Goal: Task Accomplishment & Management: Manage account settings

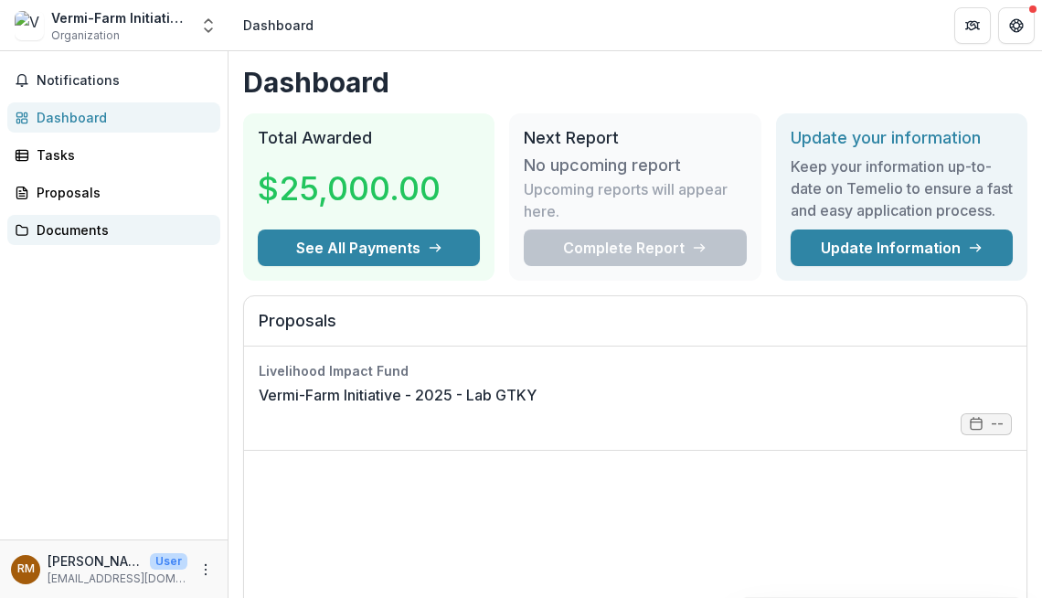
click at [78, 220] on div "Documents" at bounding box center [121, 229] width 169 height 19
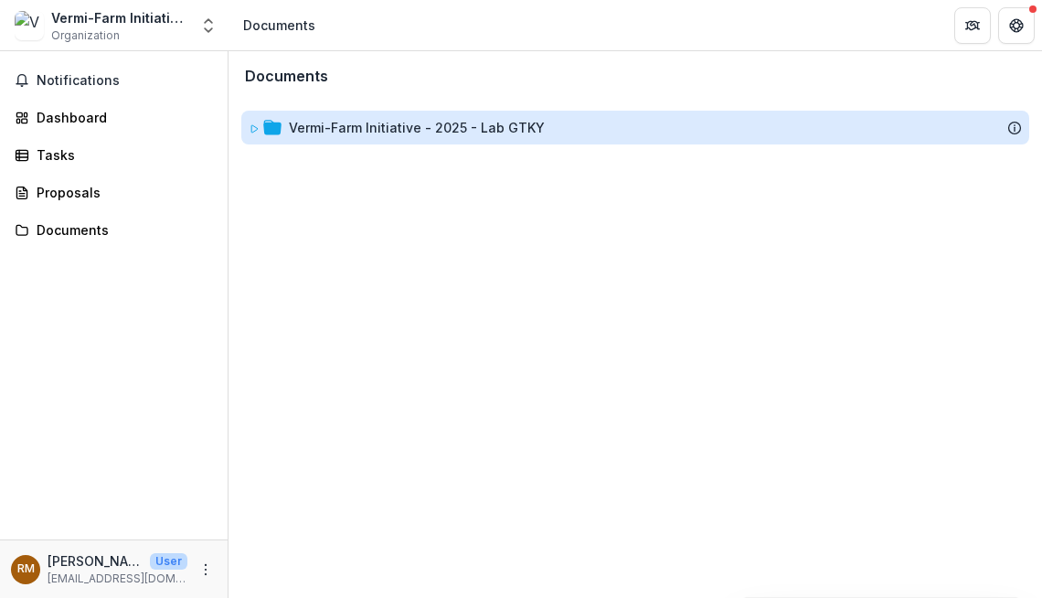
click at [394, 118] on div "Vermi-Farm Initiative - 2025 - Lab GTKY" at bounding box center [417, 127] width 256 height 19
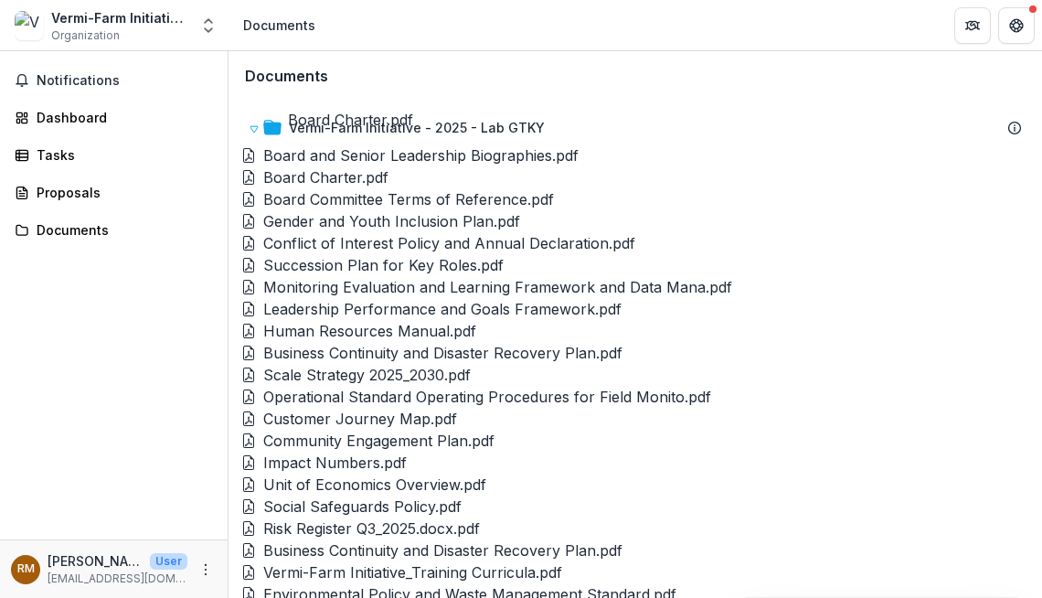
click at [339, 166] on div "Board Charter.pdf" at bounding box center [325, 177] width 125 height 22
click at [412, 144] on div "Board and Senior Leadership Biographies.pdf" at bounding box center [420, 155] width 315 height 22
click at [401, 188] on div "Board Committee Terms of Reference.pdf" at bounding box center [408, 199] width 291 height 22
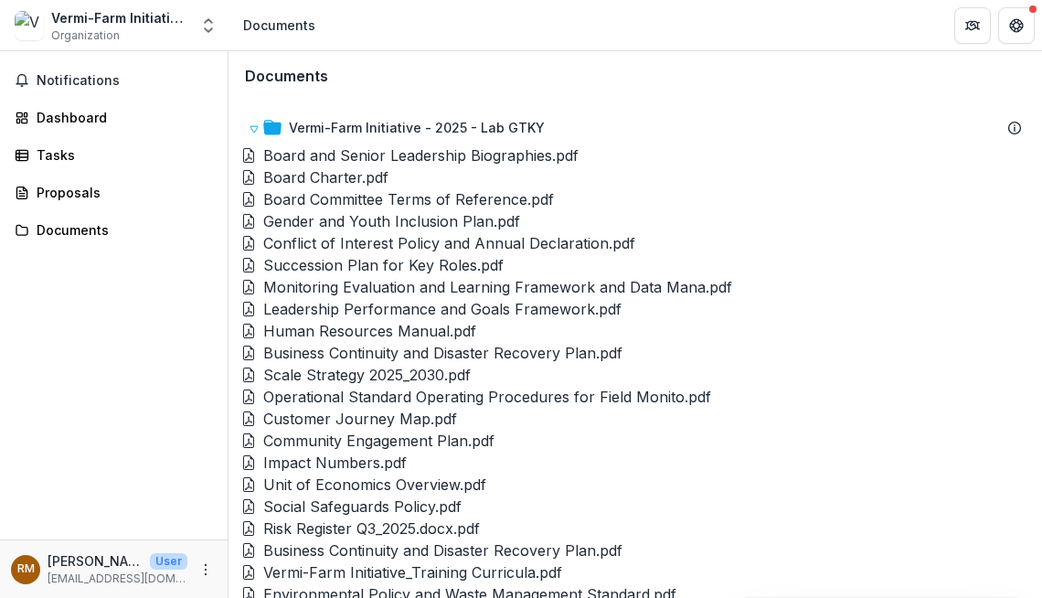
click at [15, 597] on button "Close" at bounding box center [7, 609] width 15 height 22
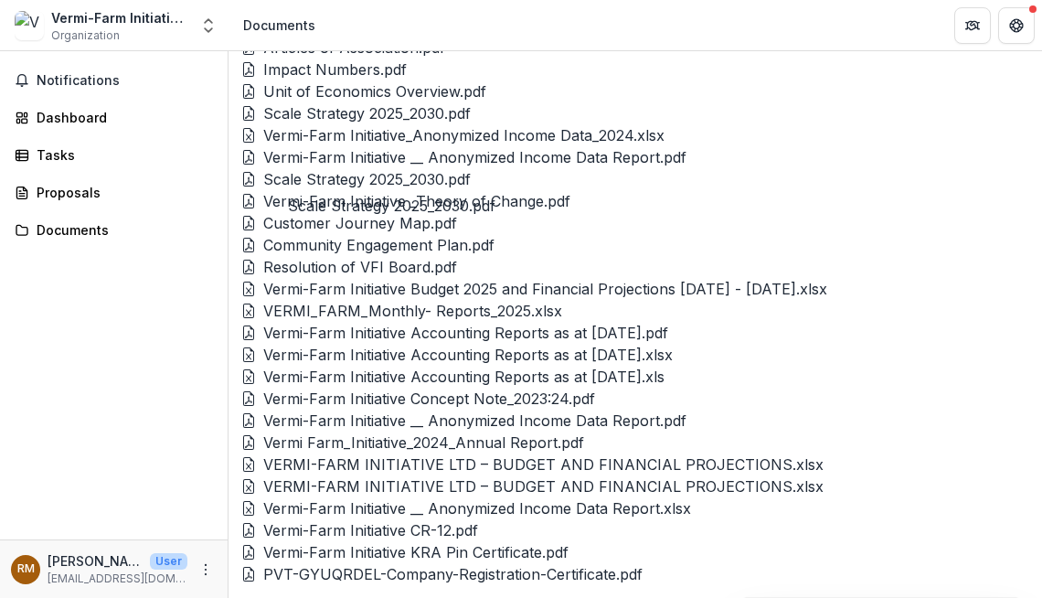
scroll to position [1316, 0]
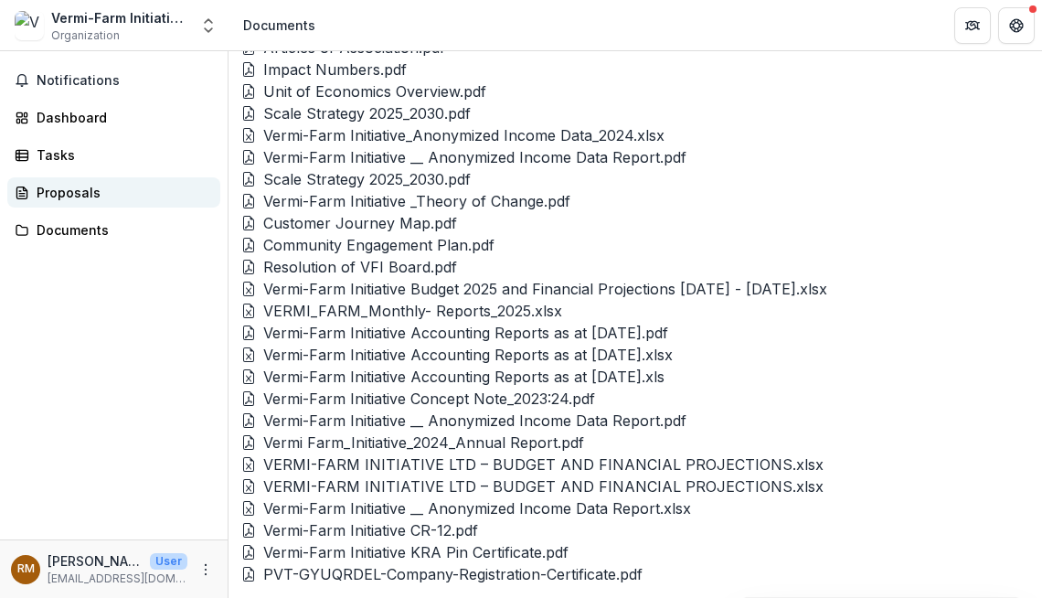
click at [61, 177] on link "Proposals" at bounding box center [113, 192] width 213 height 30
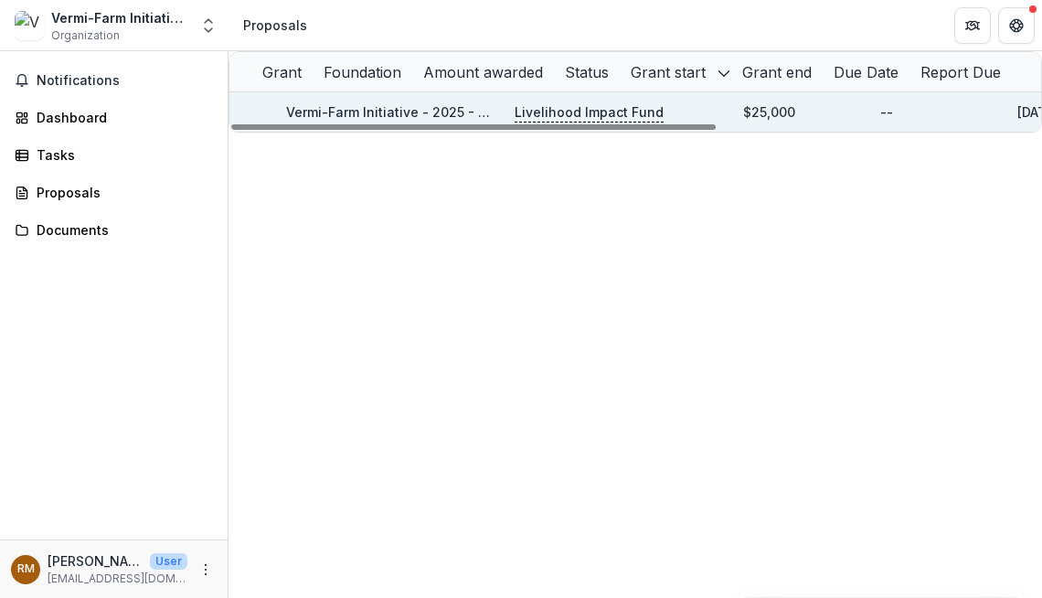
click at [379, 114] on div "Vermi-Farm Initiative - 2025 - Lab GTKY" at bounding box center [389, 111] width 207 height 19
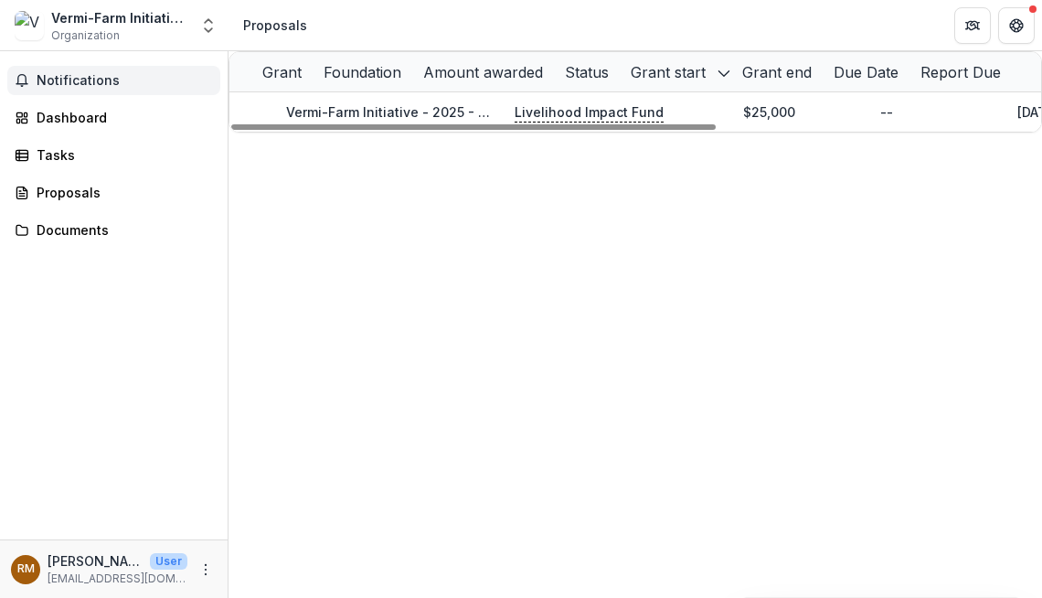
click at [63, 73] on span "Notifications" at bounding box center [125, 81] width 176 height 16
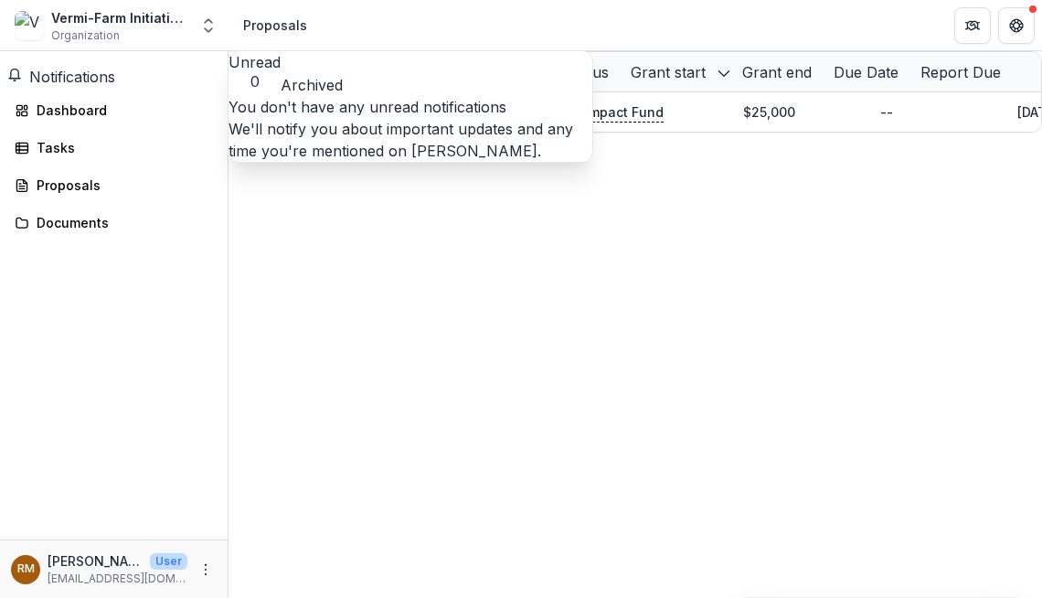
click at [321, 74] on button "Archived" at bounding box center [312, 85] width 62 height 22
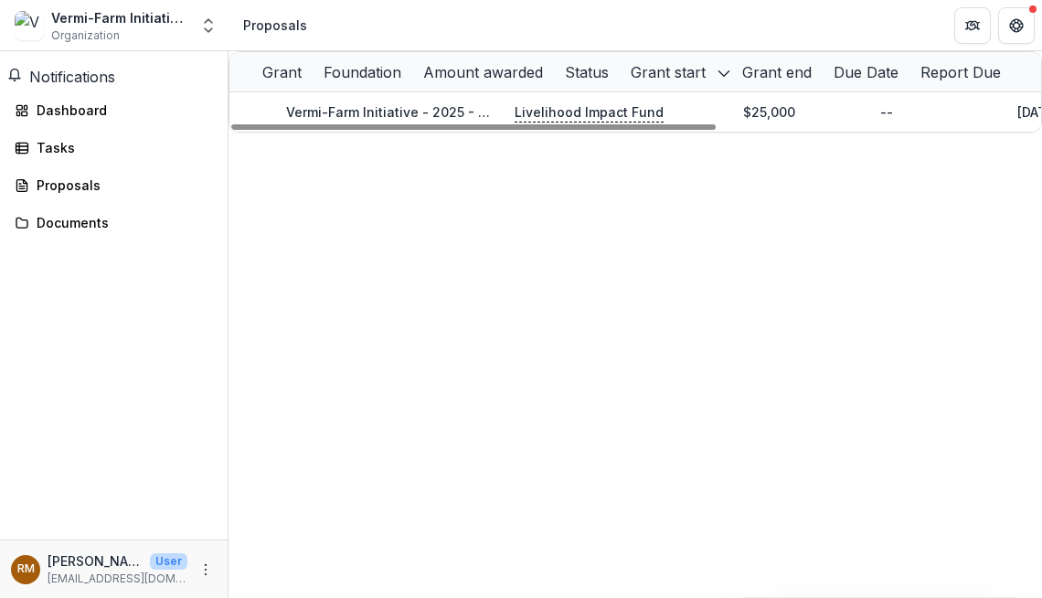
click at [798, 197] on div "Grant Foundation Amount awarded Status Grant start Grant end Due Date Report Du…" at bounding box center [635, 324] width 813 height 547
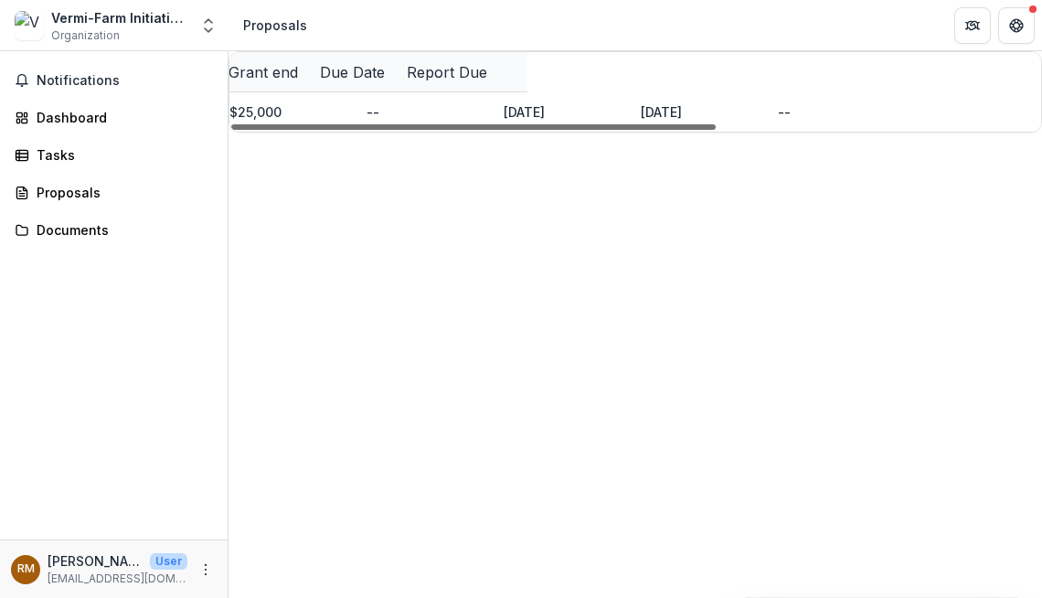
scroll to position [0, 530]
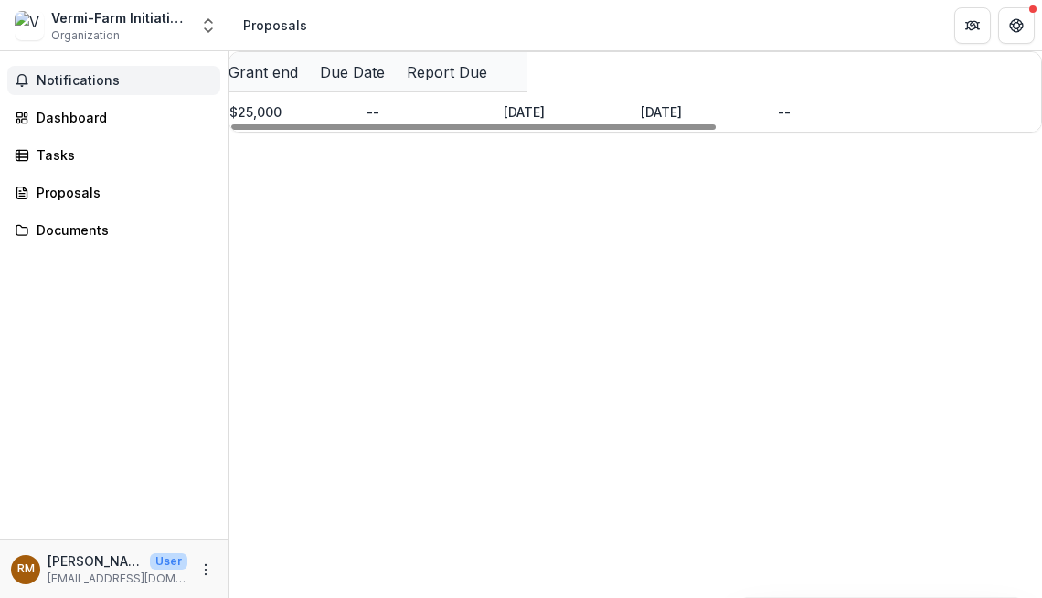
click at [73, 73] on span "Notifications" at bounding box center [125, 81] width 176 height 16
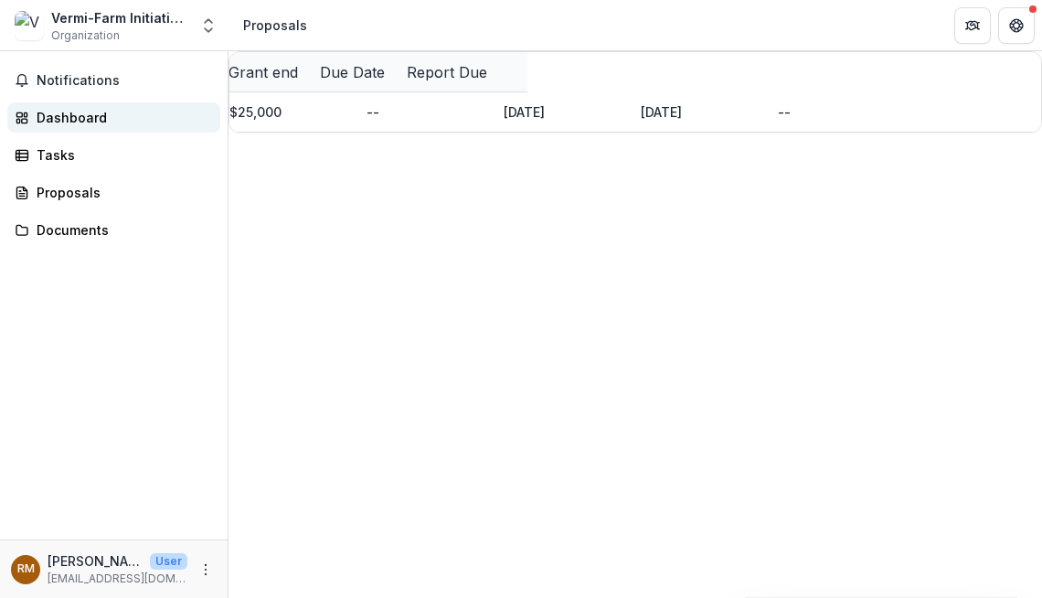
click at [77, 108] on div "Dashboard" at bounding box center [121, 117] width 169 height 19
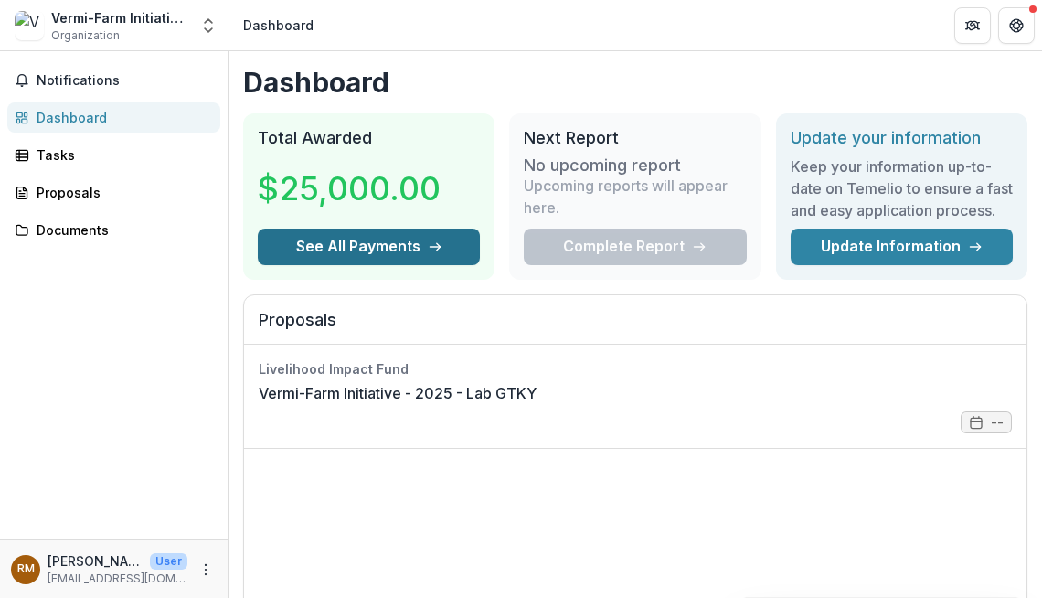
click at [447, 229] on button "See All Payments" at bounding box center [369, 247] width 222 height 37
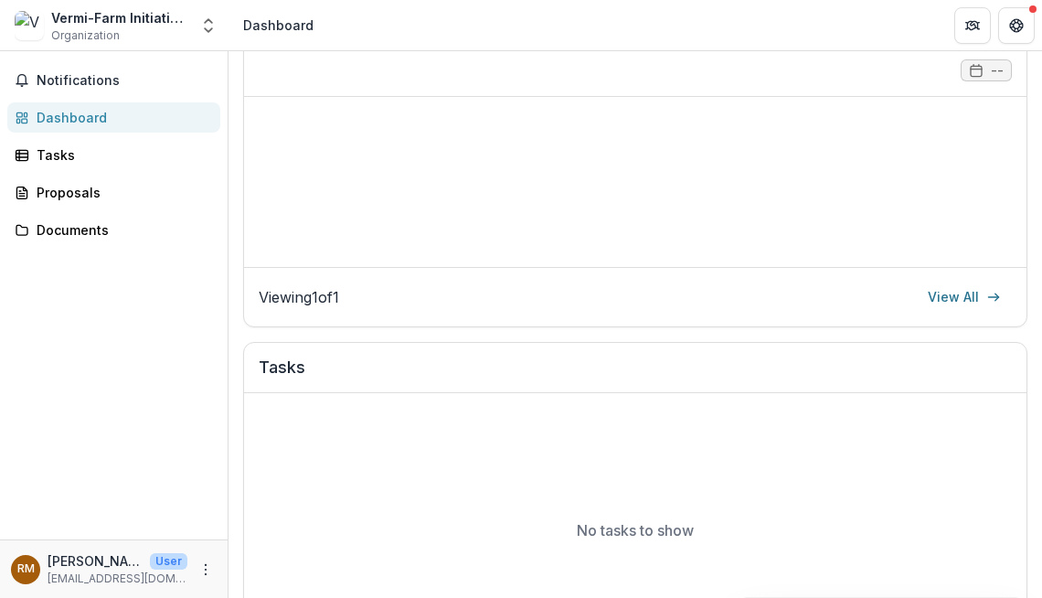
scroll to position [0, 715]
click at [917, 282] on link "View All" at bounding box center [964, 296] width 95 height 29
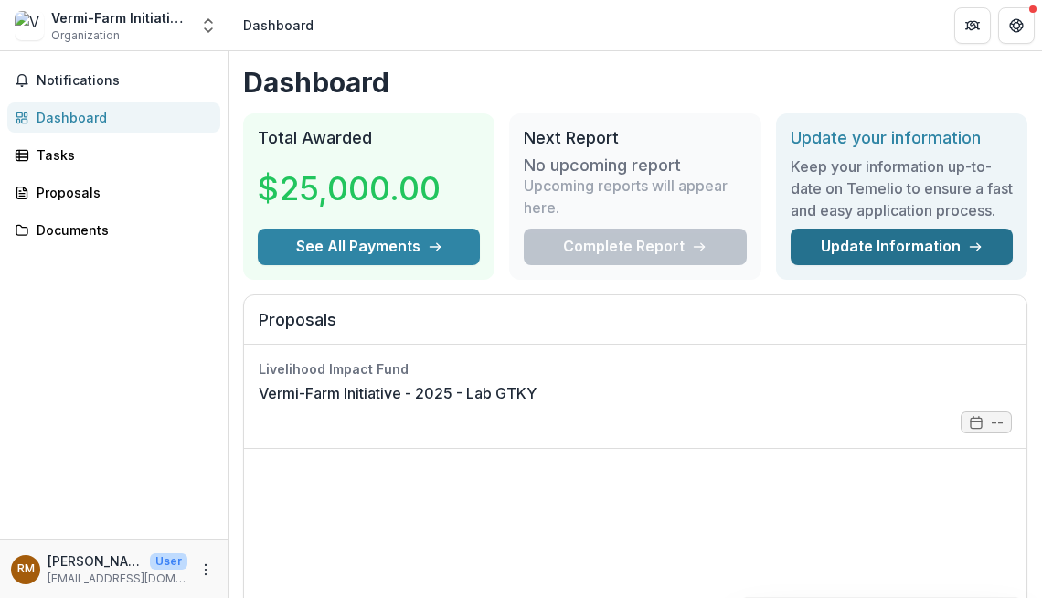
click at [893, 229] on link "Update Information" at bounding box center [902, 247] width 222 height 37
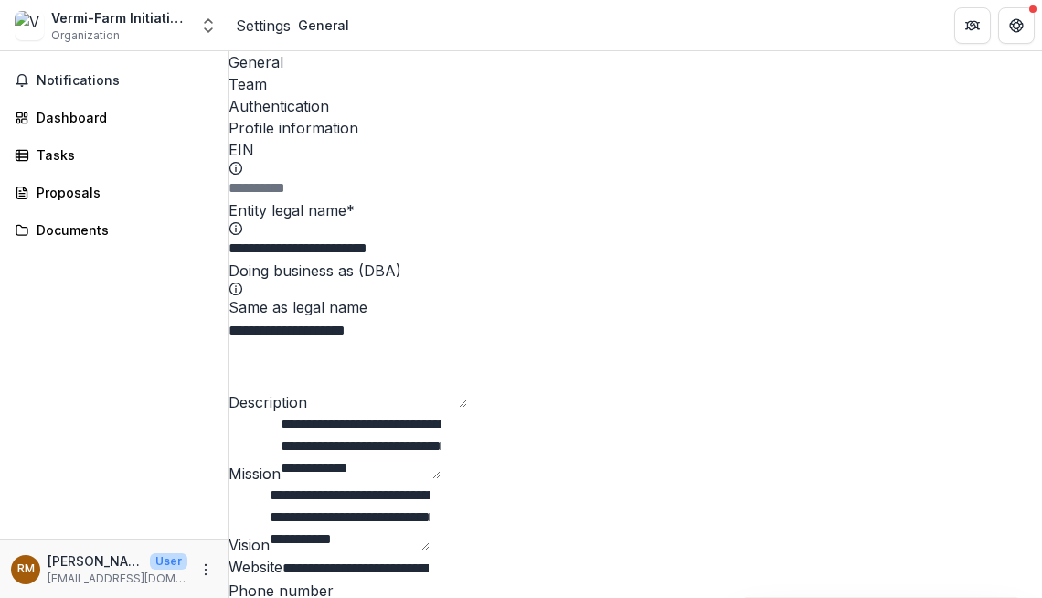
click at [295, 73] on div "Team" at bounding box center [635, 84] width 813 height 22
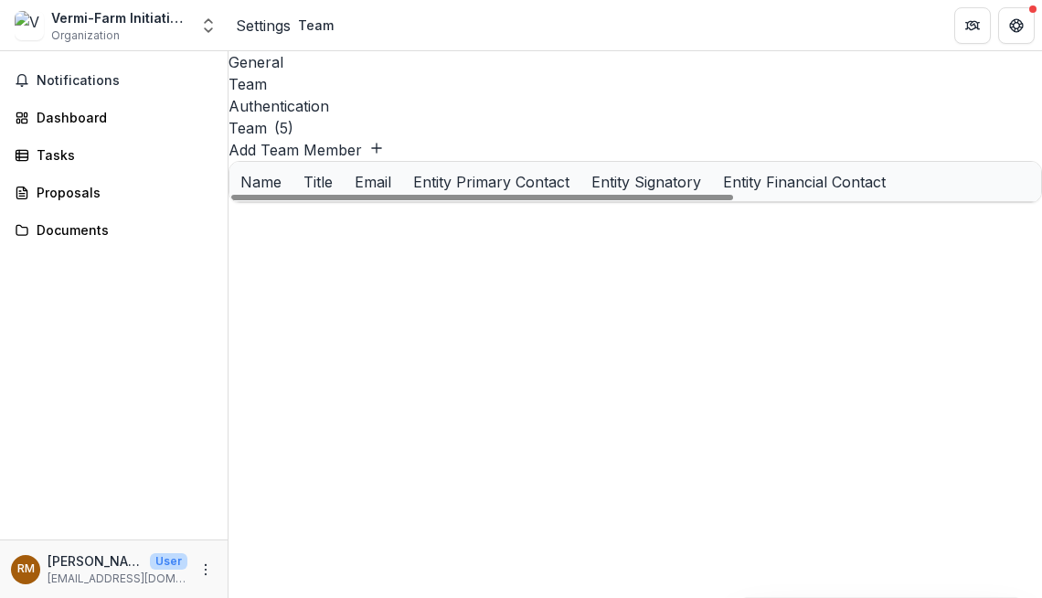
scroll to position [0, 484]
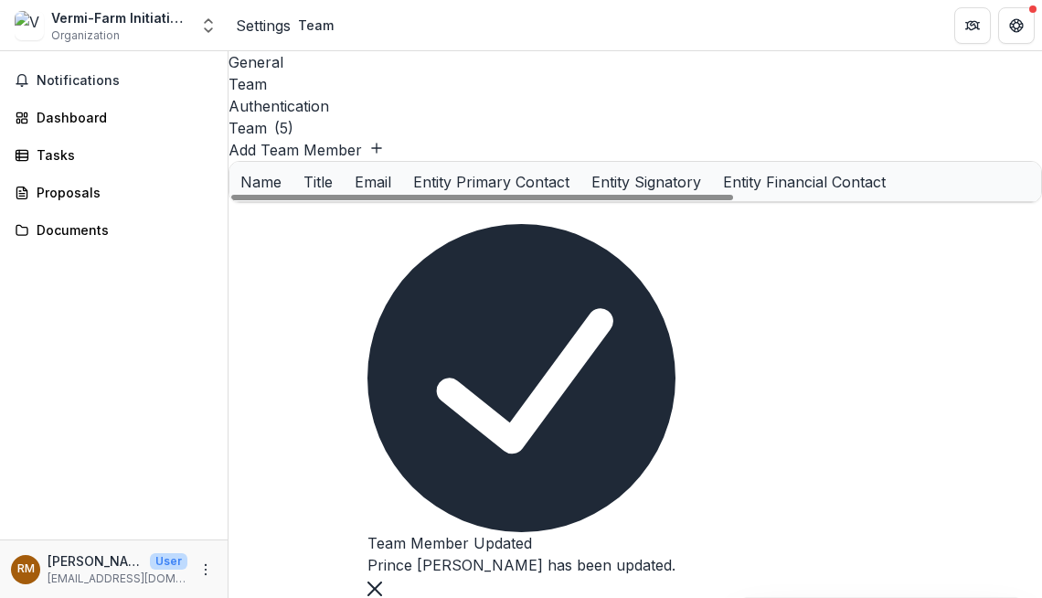
scroll to position [0, 0]
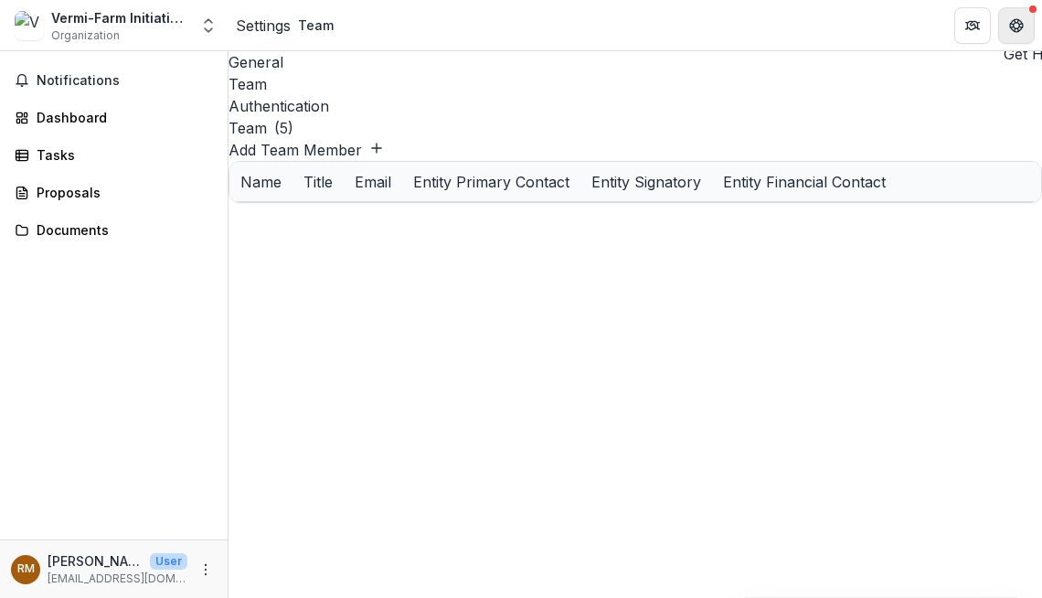
click at [1026, 32] on button "Get Help" at bounding box center [1016, 25] width 37 height 37
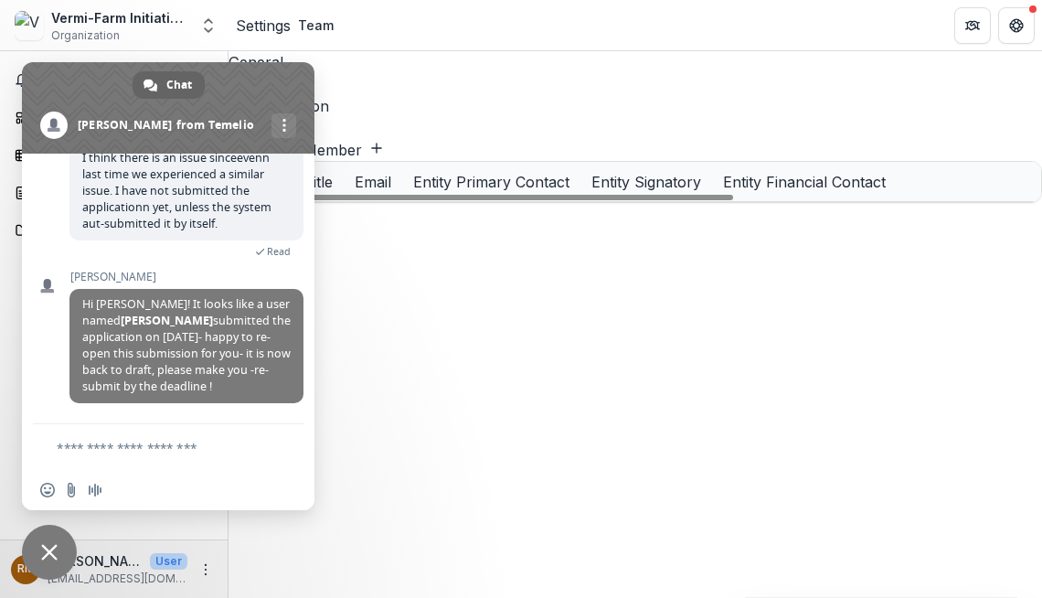
scroll to position [705, 0]
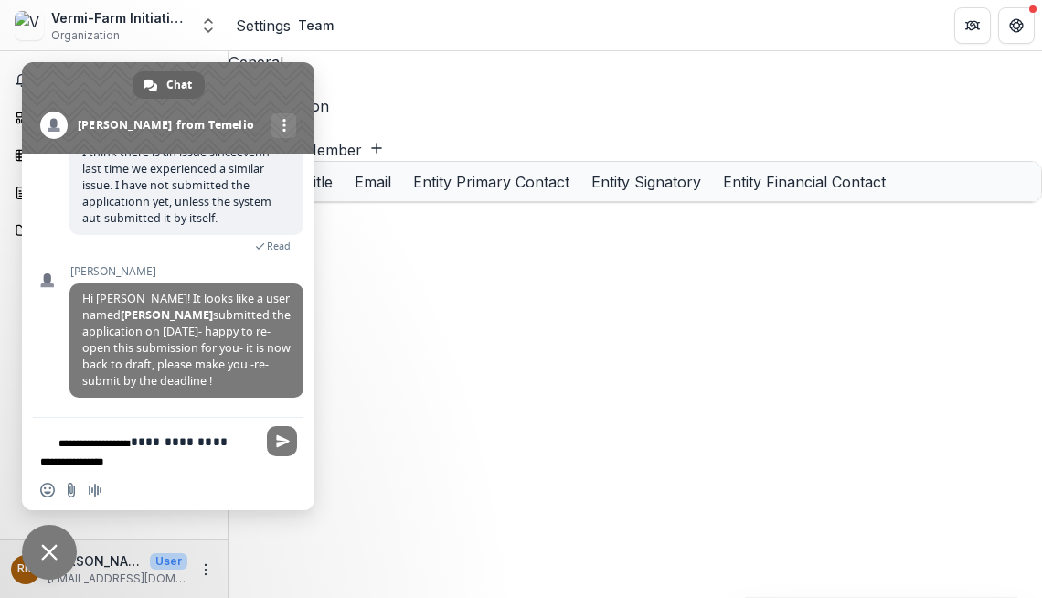
type textarea "**********"
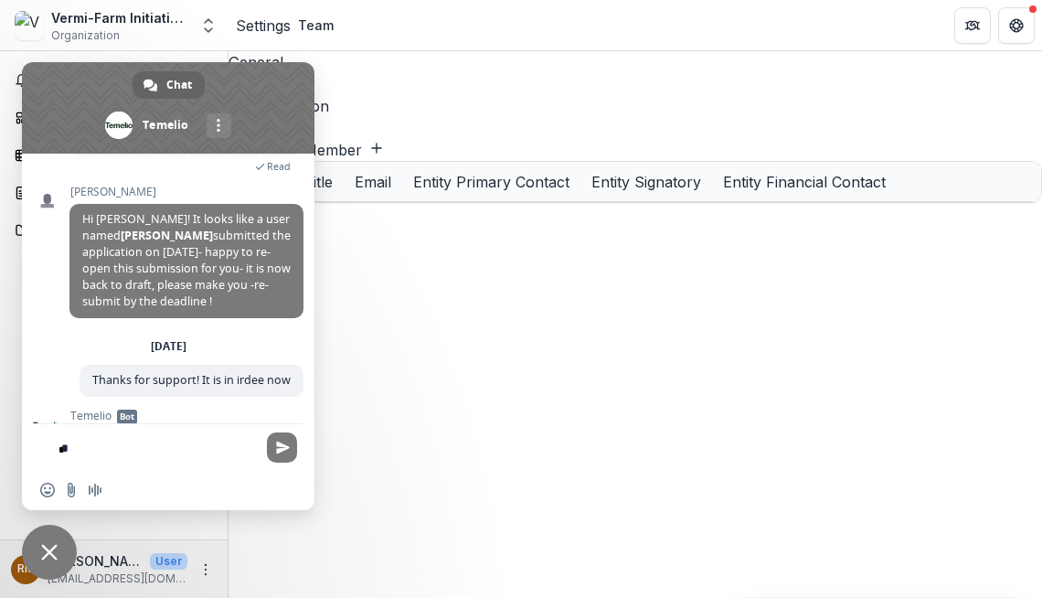
scroll to position [951, 0]
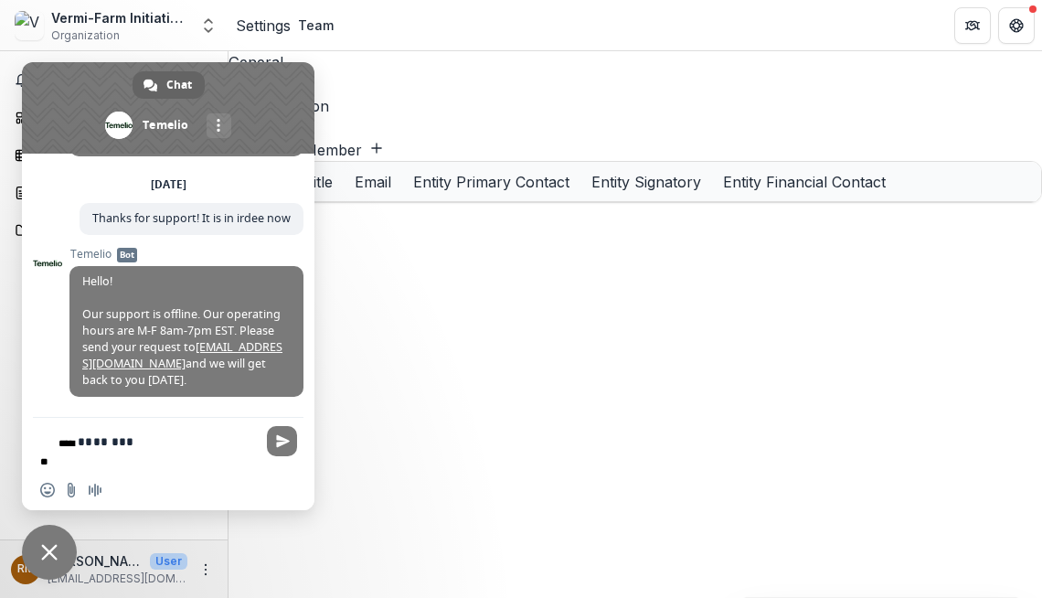
type textarea "*********"
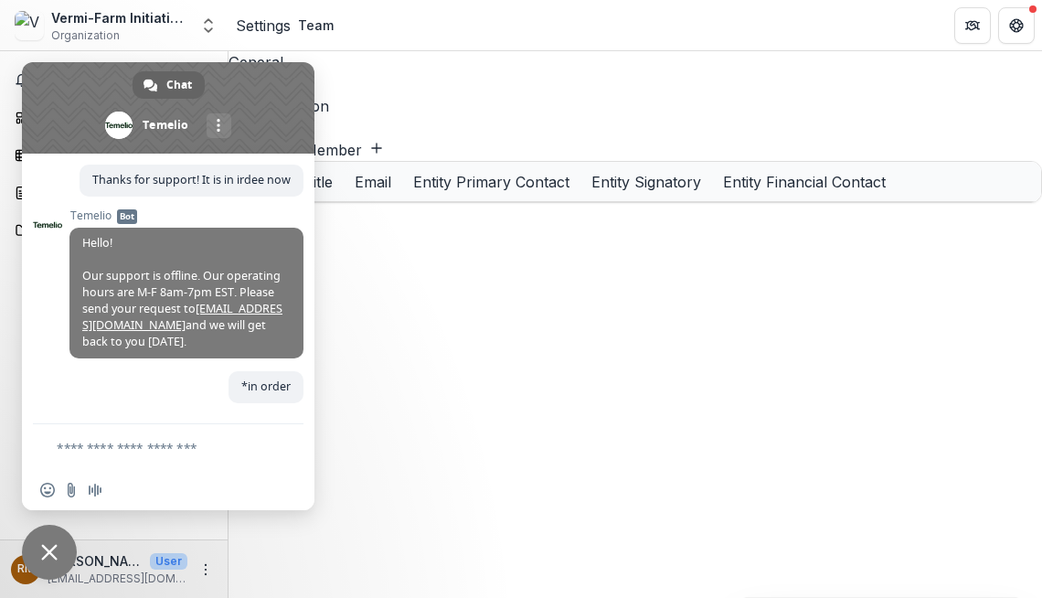
scroll to position [995, 0]
click at [57, 538] on span "Close chat" at bounding box center [49, 552] width 55 height 55
